Goal: Find specific page/section: Find specific page/section

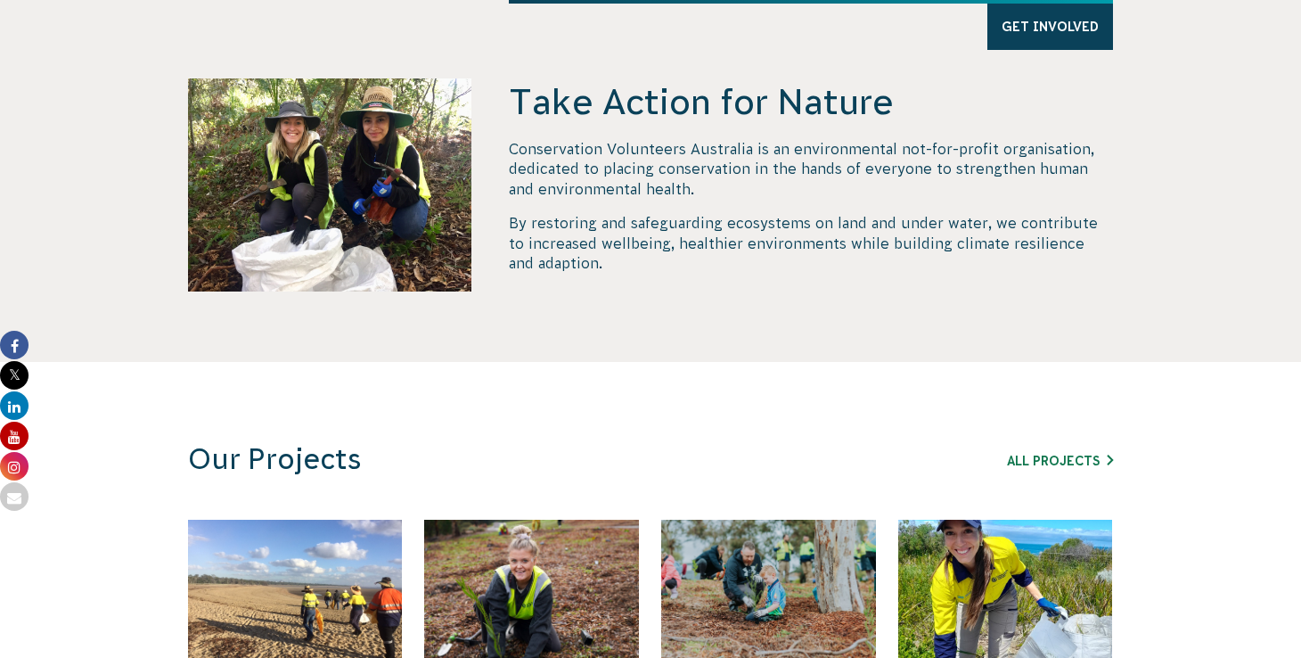
scroll to position [923, 0]
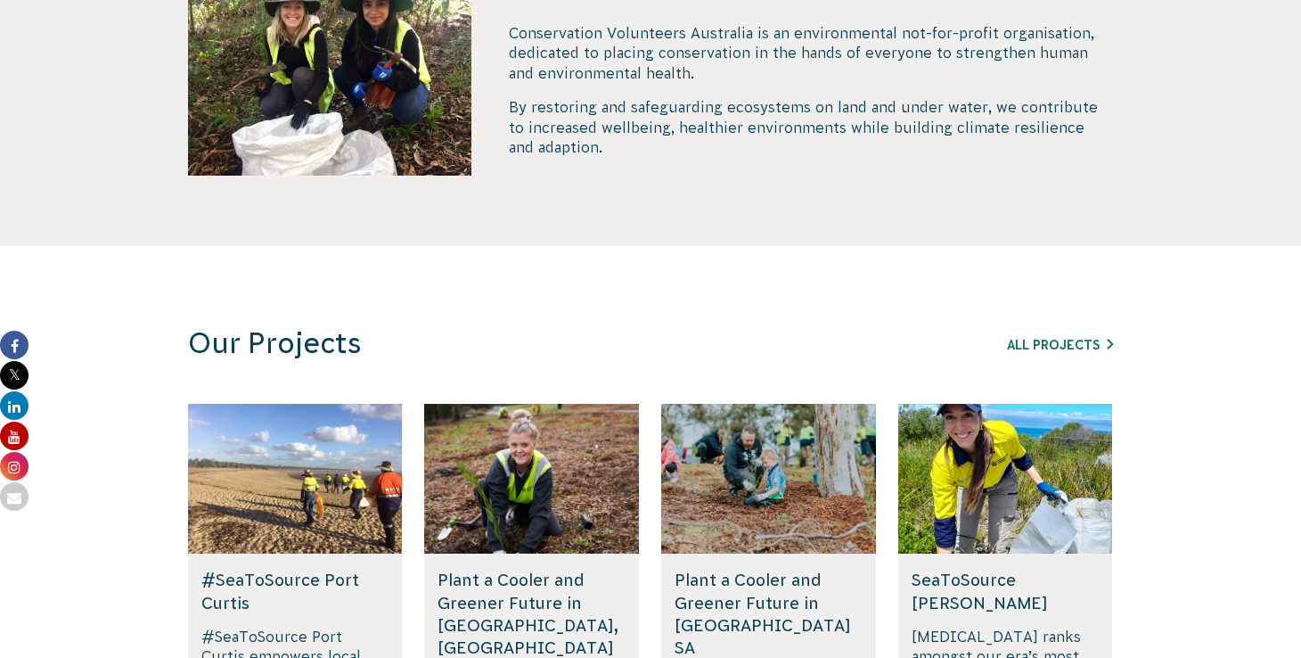
click at [1045, 333] on div "All Projects" at bounding box center [1011, 343] width 203 height 21
click at [1040, 338] on link "All Projects" at bounding box center [1060, 345] width 106 height 14
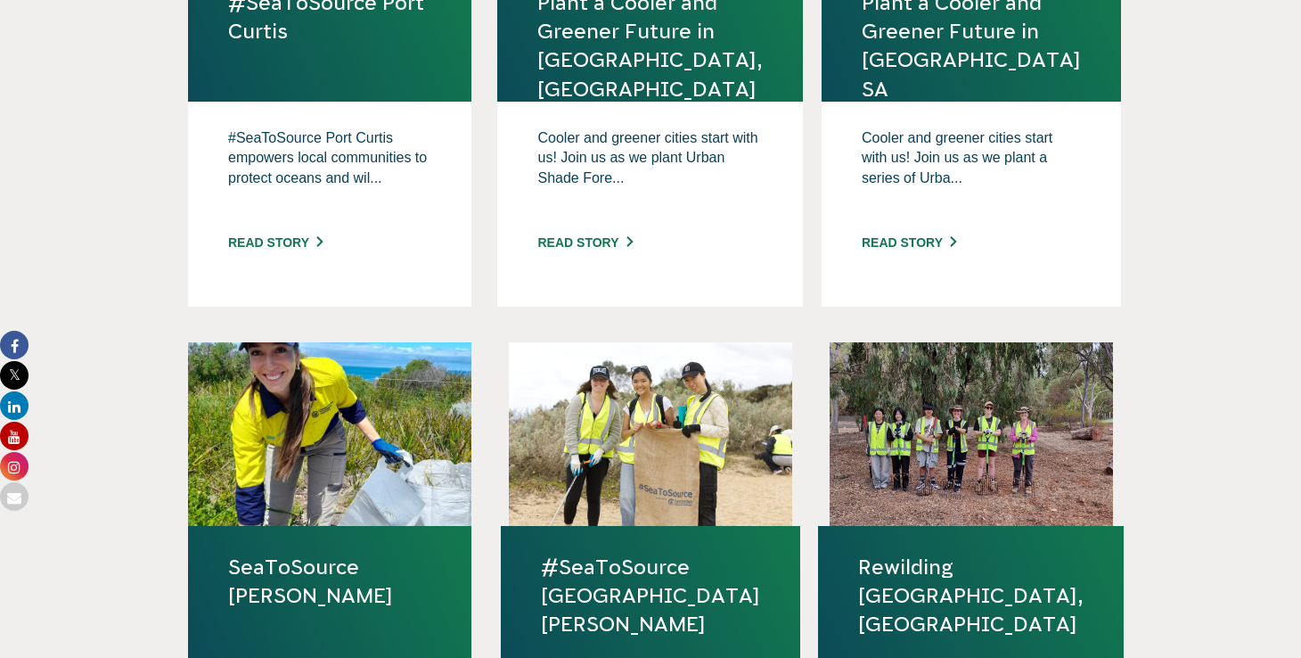
scroll to position [1170, 0]
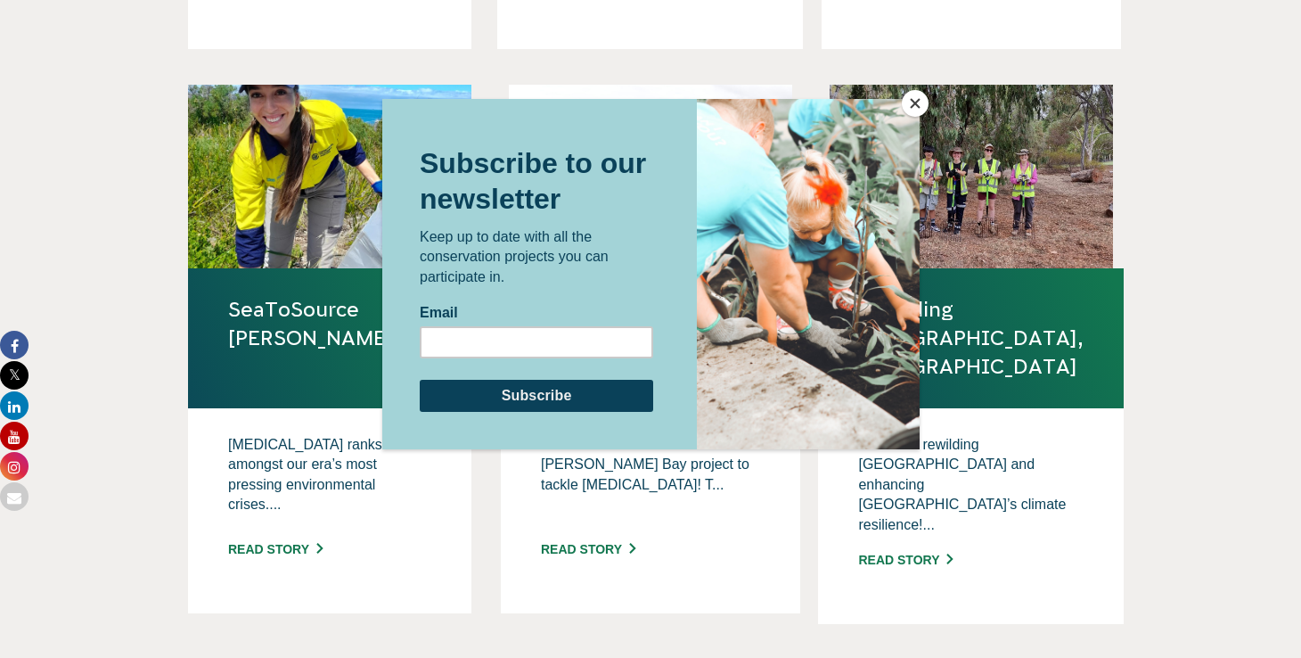
click at [915, 102] on button "Close" at bounding box center [915, 103] width 27 height 27
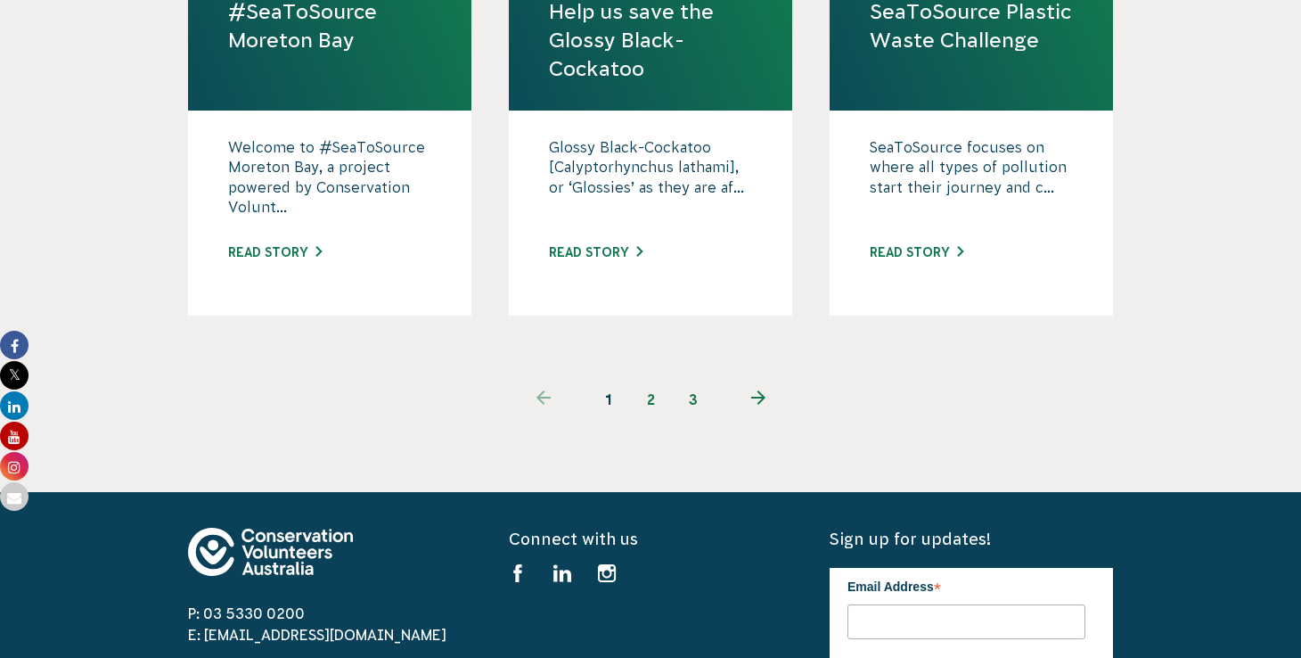
scroll to position [2048, 0]
